Goal: Transaction & Acquisition: Purchase product/service

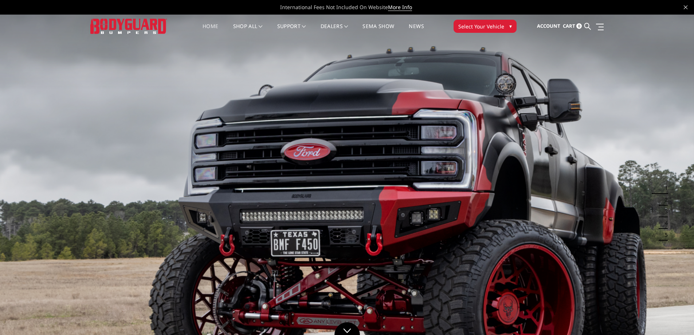
click at [489, 27] on span "Select Your Vehicle" at bounding box center [481, 27] width 46 height 8
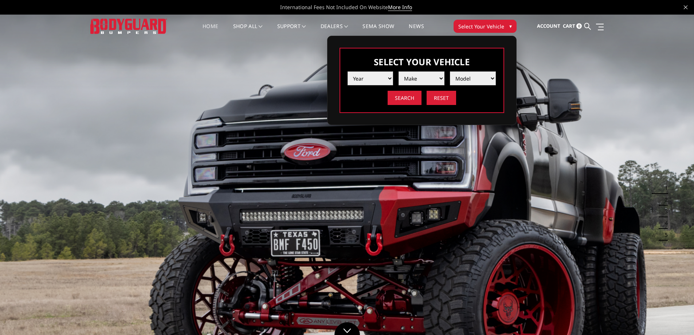
click at [374, 74] on select "Year 2025 2024 2023 2022 2021 2020 2019 2018 2017 2016 2015 2014 2013 2012 2011…" at bounding box center [370, 78] width 46 height 14
select select "yr_2025"
click at [347, 71] on select "Year 2025 2024 2023 2022 2021 2020 2019 2018 2017 2016 2015 2014 2013 2012 2011…" at bounding box center [370, 78] width 46 height 14
click at [427, 80] on select "Make Chevrolet Ford GMC Ram Toyota" at bounding box center [421, 78] width 46 height 14
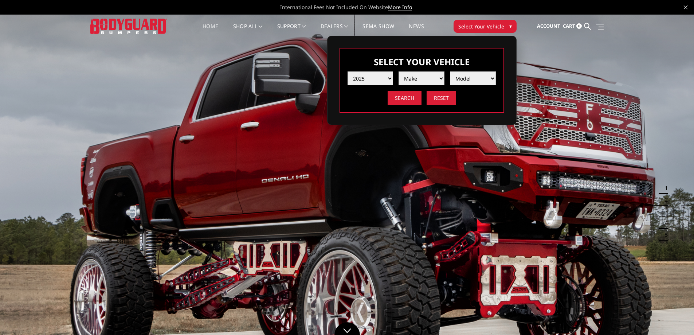
select select "mk_ford"
click at [398, 71] on select "Make Chevrolet Ford GMC Ram Toyota" at bounding box center [421, 78] width 46 height 14
click at [477, 84] on select "Model F150 F150 Raptor F250 / F350 F450 F550" at bounding box center [473, 78] width 46 height 14
select select "md_f450"
click at [450, 71] on select "Model F150 F150 Raptor F250 / F350 F450 F550" at bounding box center [473, 78] width 46 height 14
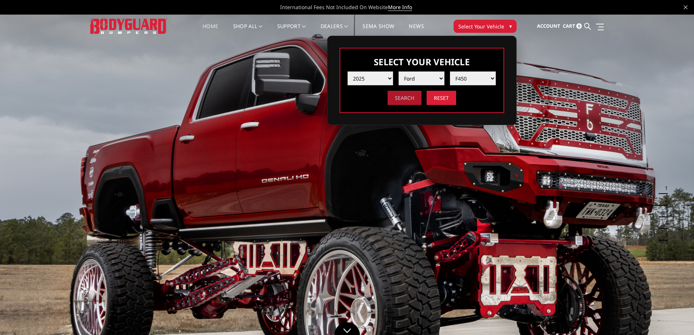
click at [410, 99] on input "Search" at bounding box center [404, 98] width 34 height 14
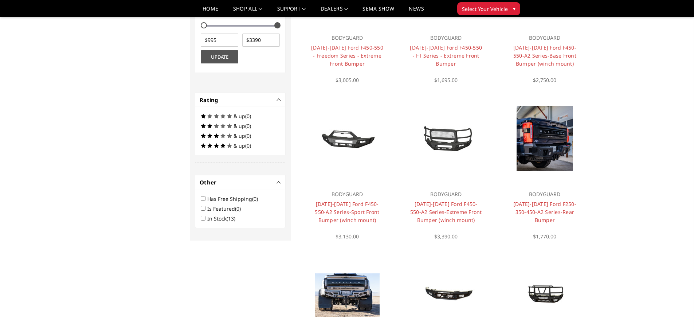
scroll to position [328, 0]
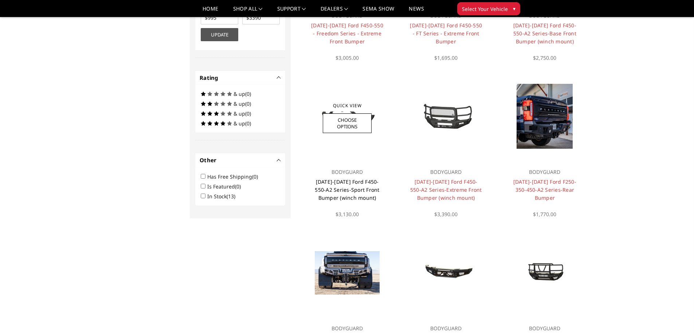
click at [346, 188] on link "2023-2025 Ford F450-550-A2 Series-Sport Front Bumper (winch mount)" at bounding box center [347, 189] width 64 height 23
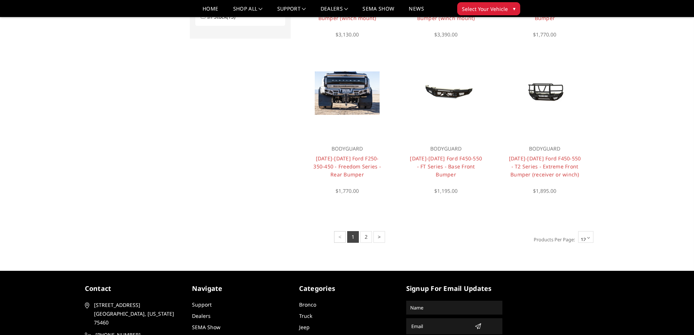
scroll to position [532, 0]
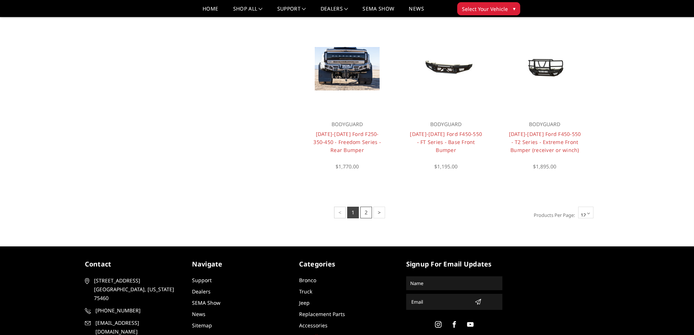
click at [366, 213] on link "2" at bounding box center [366, 212] width 12 height 12
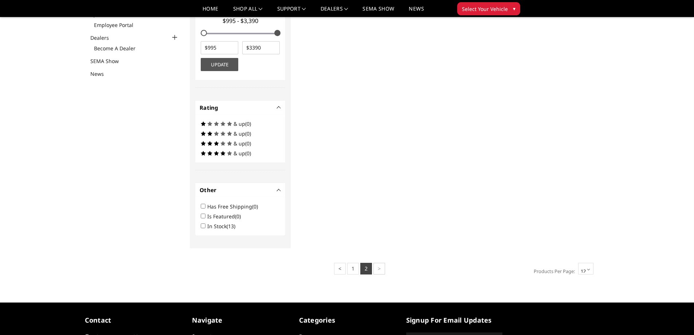
scroll to position [241, 0]
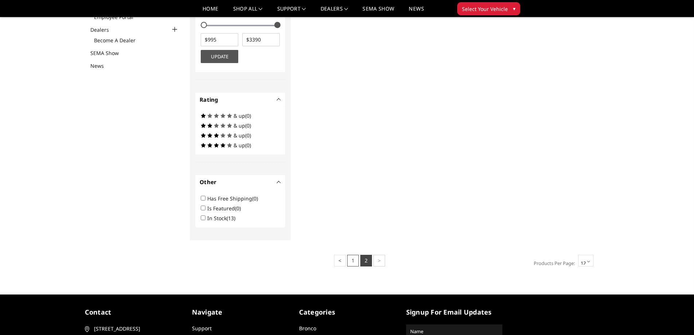
click at [355, 260] on link "1" at bounding box center [353, 261] width 12 height 12
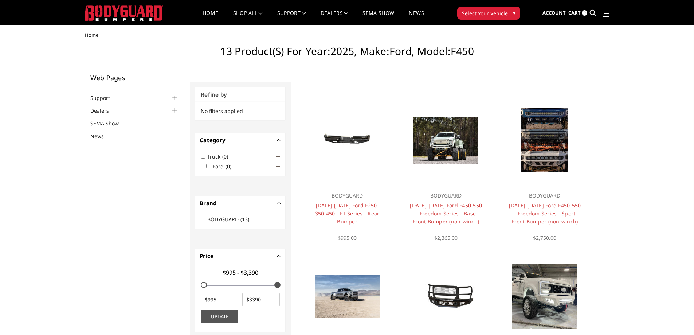
scroll to position [0, 0]
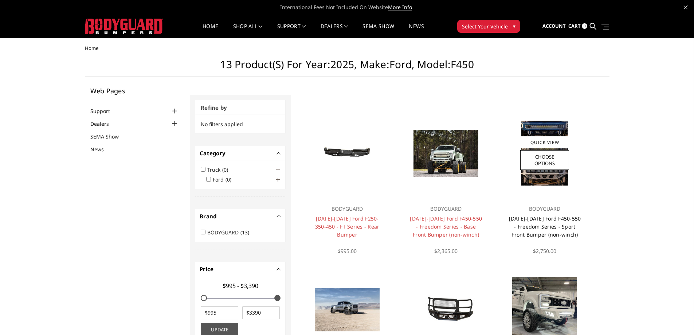
click at [528, 227] on link "2023-2025 Ford F450-550 - Freedom Series - Sport Front Bumper (non-winch)" at bounding box center [545, 226] width 72 height 23
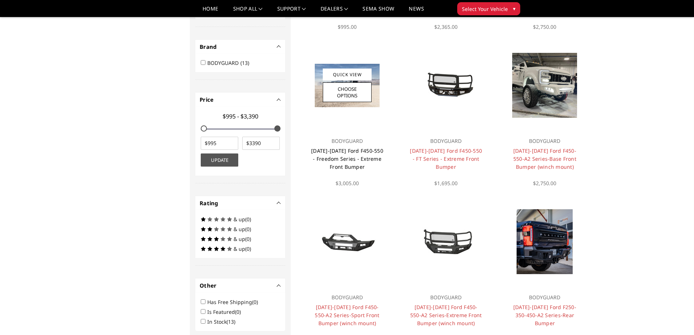
scroll to position [204, 0]
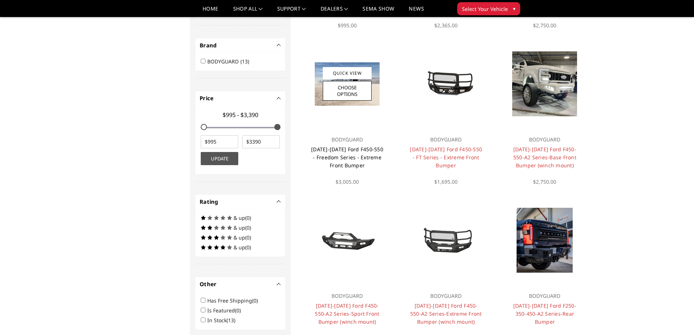
click at [357, 157] on link "[DATE]-[DATE] Ford F450-550 - Freedom Series - Extreme Front Bumper" at bounding box center [347, 157] width 72 height 23
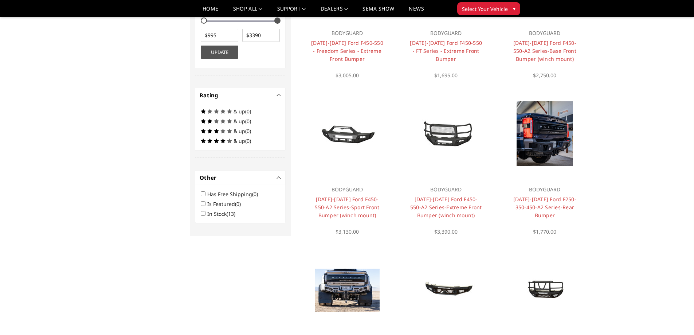
scroll to position [313, 0]
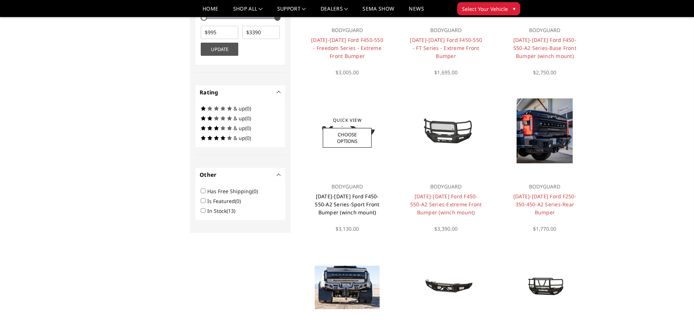
click at [350, 199] on link "[DATE]-[DATE] Ford F450-550-A2 Series-Sport Front Bumper (winch mount)" at bounding box center [347, 204] width 64 height 23
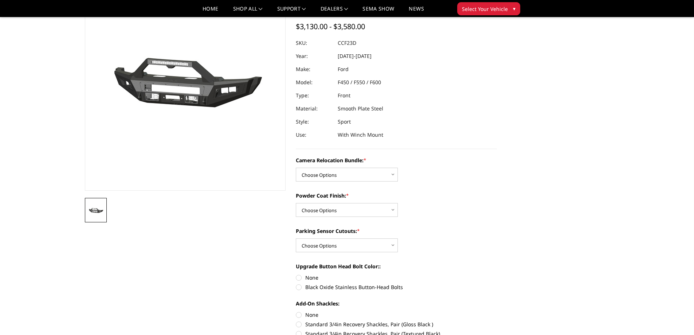
scroll to position [73, 0]
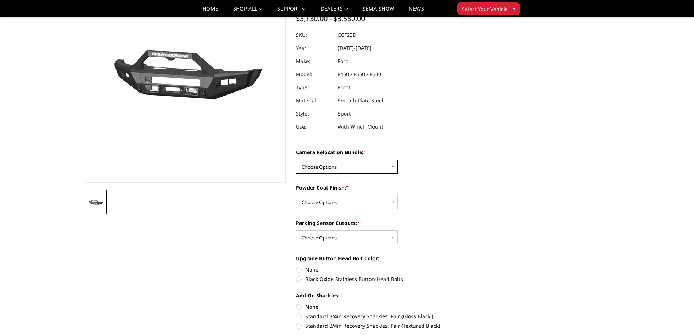
click at [366, 166] on select "Choose Options WITHOUT Camera Relocation Bundle WITH Camera Relocation Bundle" at bounding box center [347, 167] width 102 height 14
select select "2620"
click at [296, 160] on select "Choose Options WITHOUT Camera Relocation Bundle WITH Camera Relocation Bundle" at bounding box center [347, 167] width 102 height 14
click at [387, 200] on select "Choose Options Textured Black Powder Coat Bare Metal" at bounding box center [347, 202] width 102 height 14
select select "2619"
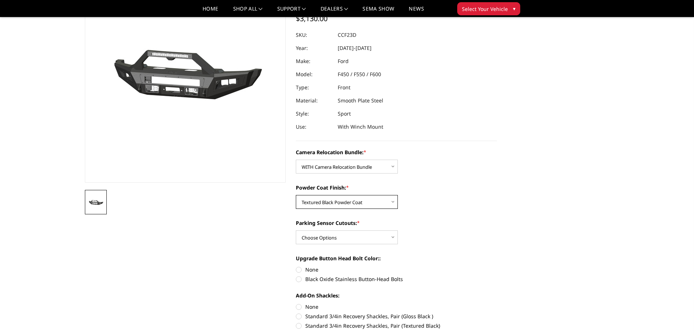
click at [296, 195] on select "Choose Options Textured Black Powder Coat Bare Metal" at bounding box center [347, 202] width 102 height 14
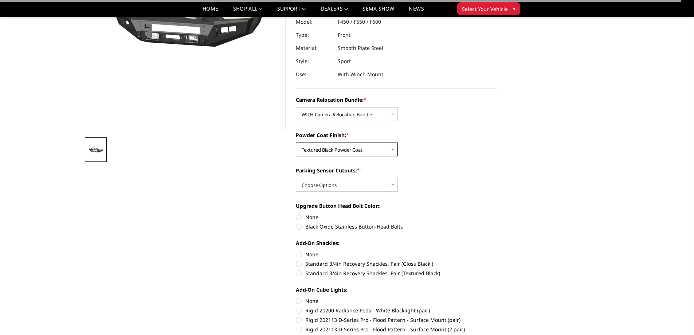
scroll to position [146, 0]
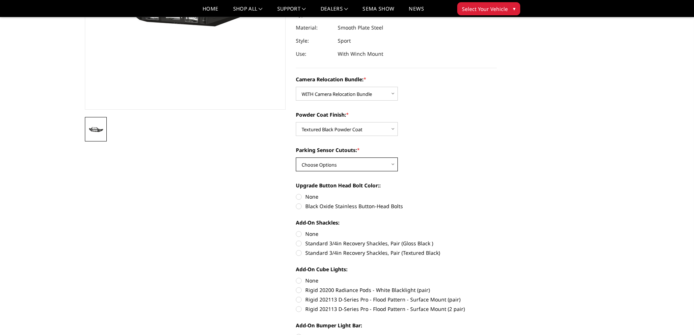
click at [349, 166] on select "Choose Options Yes - With Parking Sensor Cutouts No - Without Parking Sensor Cu…" at bounding box center [347, 164] width 102 height 14
select select "2617"
click at [296, 157] on select "Choose Options Yes - With Parking Sensor Cutouts No - Without Parking Sensor Cu…" at bounding box center [347, 164] width 102 height 14
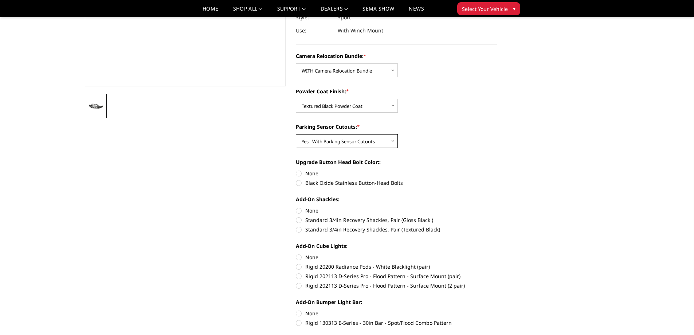
scroll to position [182, 0]
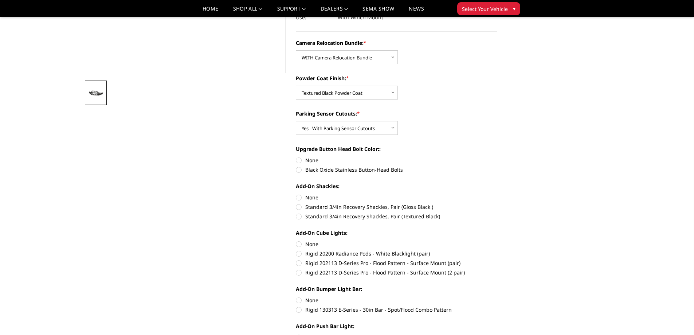
click at [301, 170] on label "Black Oxide Stainless Button-Head Bolts" at bounding box center [396, 170] width 201 height 8
click at [497, 157] on input "Black Oxide Stainless Button-Head Bolts" at bounding box center [497, 156] width 0 height 0
radio input "true"
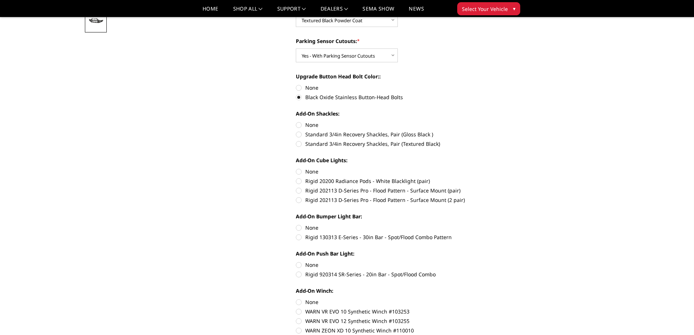
scroll to position [255, 0]
click at [299, 123] on label "None" at bounding box center [396, 125] width 201 height 8
click at [296, 121] on input "None" at bounding box center [296, 121] width 0 height 0
radio input "true"
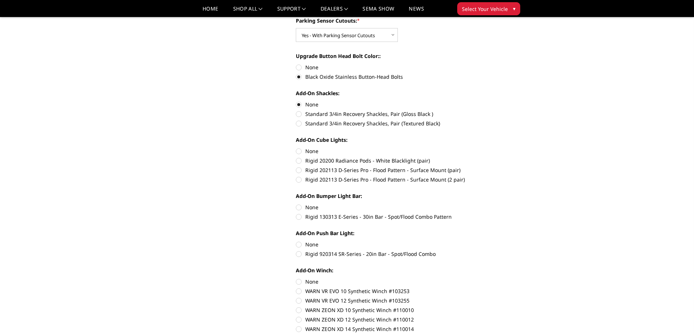
scroll to position [291, 0]
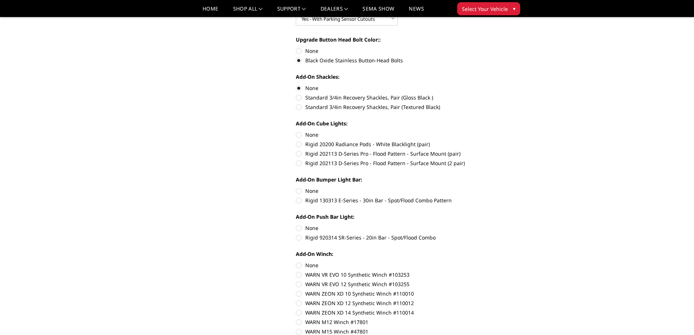
click at [300, 164] on label "Rigid 202113 D-Series Pro - Flood Pattern - Surface Mount (2 pair)" at bounding box center [396, 163] width 201 height 8
click at [497, 150] on input "Rigid 202113 D-Series Pro - Flood Pattern - Surface Mount (2 pair)" at bounding box center [497, 150] width 0 height 0
radio input "true"
click at [299, 198] on label "Rigid 130313 E-Series - 30in Bar - Spot/Flood Combo Pattern" at bounding box center [396, 200] width 201 height 8
click at [497, 187] on input "Rigid 130313 E-Series - 30in Bar - Spot/Flood Combo Pattern" at bounding box center [497, 187] width 0 height 0
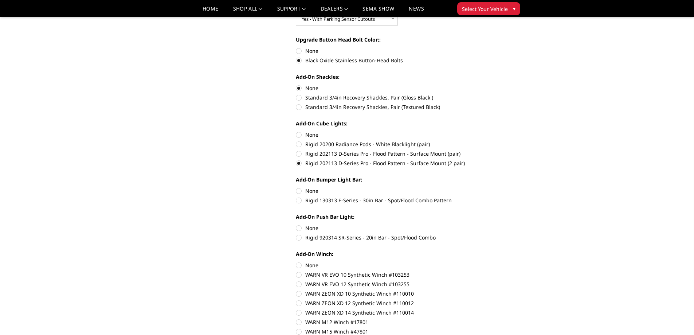
radio input "true"
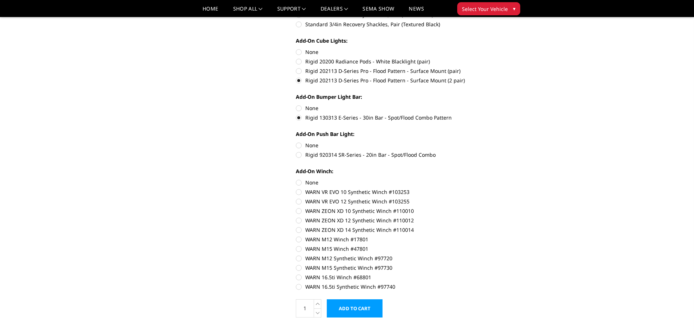
scroll to position [401, 0]
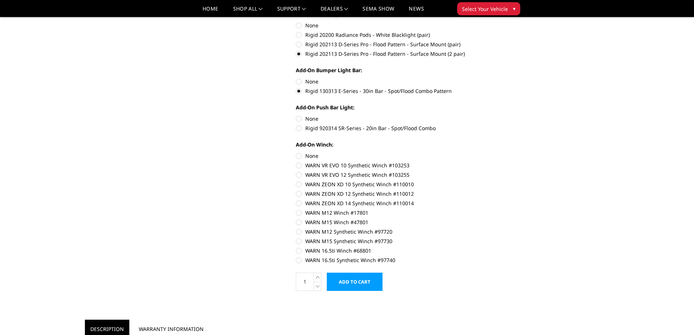
click at [298, 118] on label "None" at bounding box center [396, 119] width 201 height 8
click at [296, 115] on input "None" at bounding box center [296, 115] width 0 height 0
radio input "true"
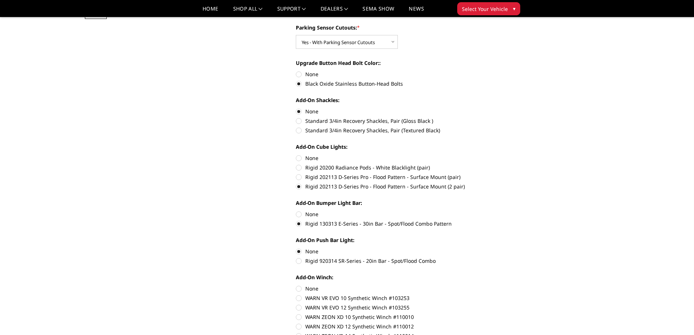
scroll to position [255, 0]
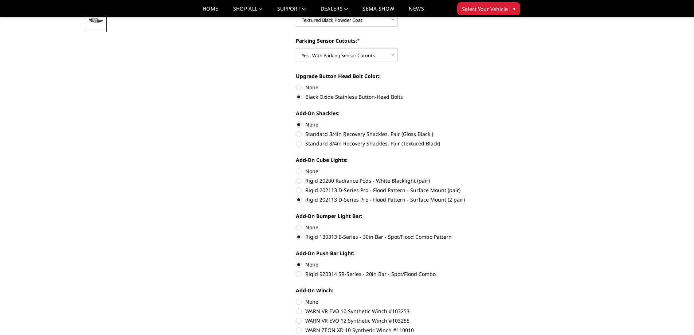
click at [299, 169] on label "None" at bounding box center [396, 171] width 201 height 8
click at [296, 168] on input "None" at bounding box center [296, 167] width 0 height 0
radio input "true"
click at [299, 226] on label "None" at bounding box center [396, 227] width 201 height 8
click at [296, 224] on input "None" at bounding box center [296, 223] width 0 height 0
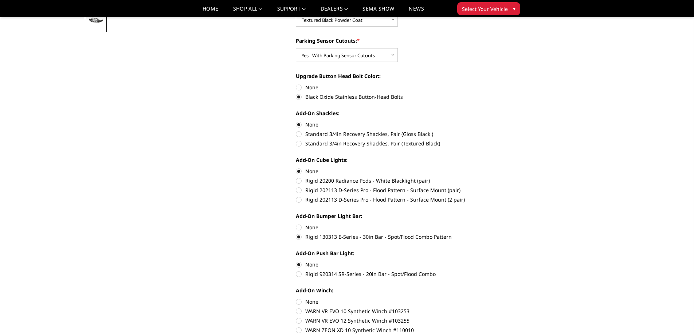
radio input "true"
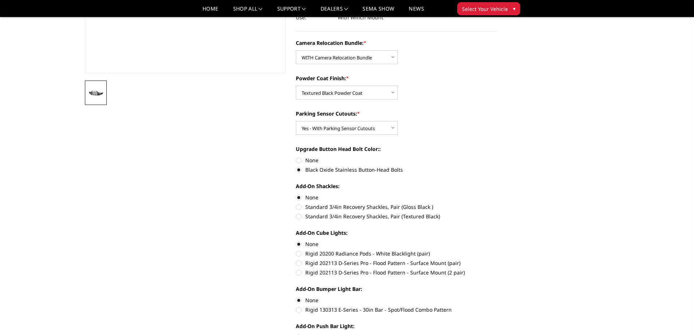
scroll to position [0, 0]
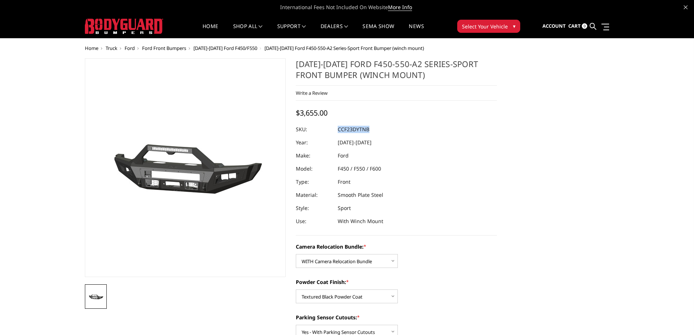
drag, startPoint x: 339, startPoint y: 130, endPoint x: 389, endPoint y: 127, distance: 50.3
click at [389, 127] on dl "SKU: CCF23DYTNB UPC: Year: 2023-2025 Make: Ford Model: F450 / F550 / F600 Type:…" at bounding box center [396, 175] width 201 height 105
copy dl "CCF23DYTNB UPC:"
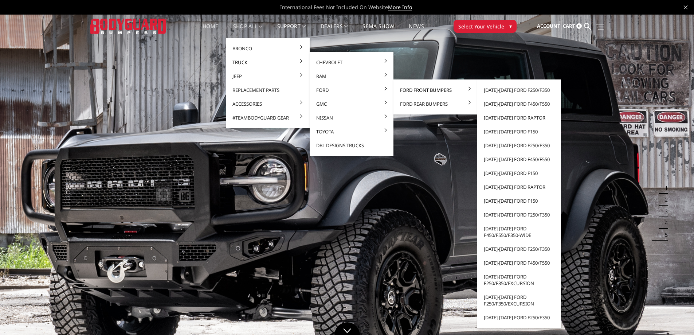
click at [421, 91] on link "Ford Front Bumpers" at bounding box center [435, 90] width 78 height 14
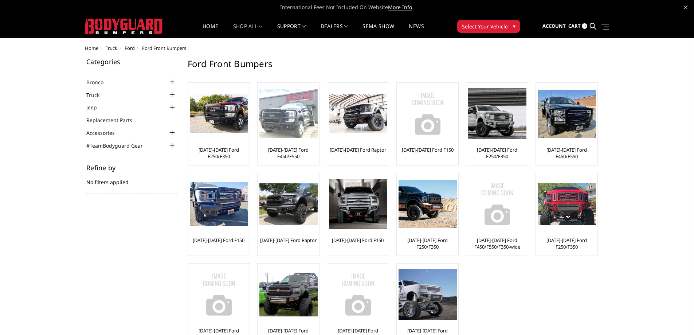
click at [287, 153] on link "[DATE]-[DATE] Ford F450/F550" at bounding box center [288, 152] width 58 height 13
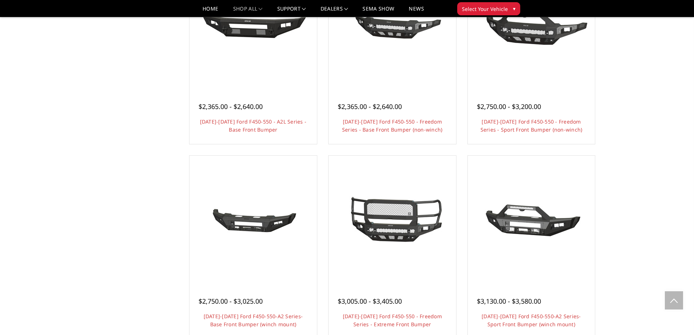
scroll to position [364, 0]
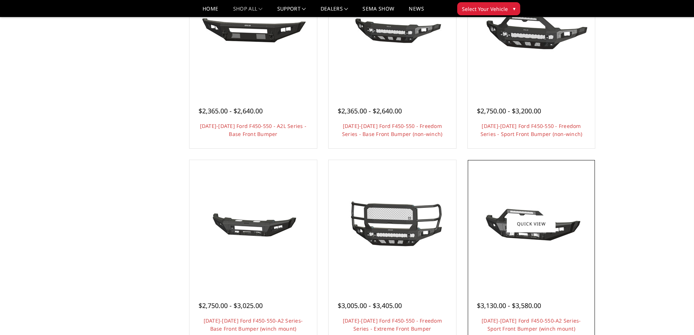
click at [554, 233] on img at bounding box center [531, 223] width 117 height 55
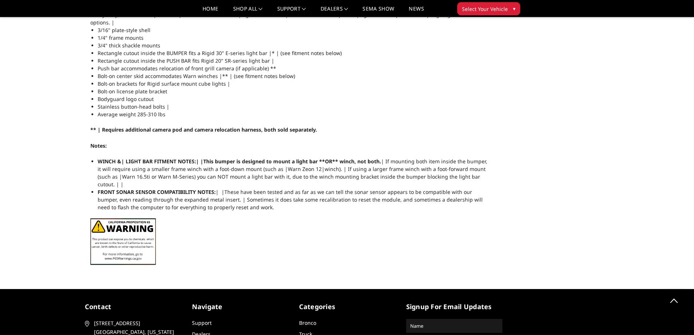
scroll to position [670, 0]
